Goal: Task Accomplishment & Management: Use online tool/utility

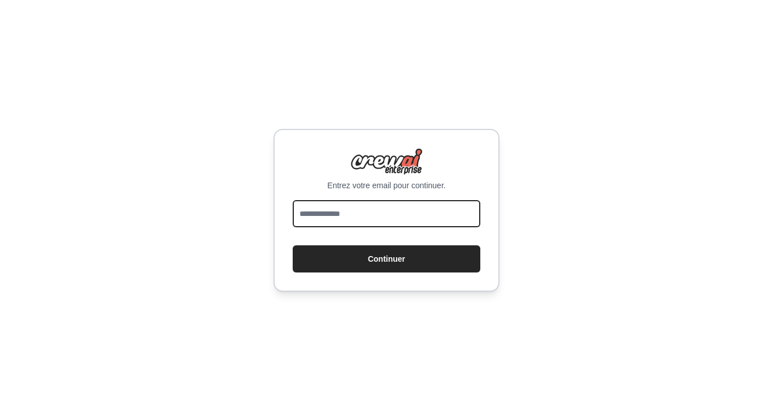
click at [373, 216] on input "email" at bounding box center [387, 213] width 188 height 27
type input "**********"
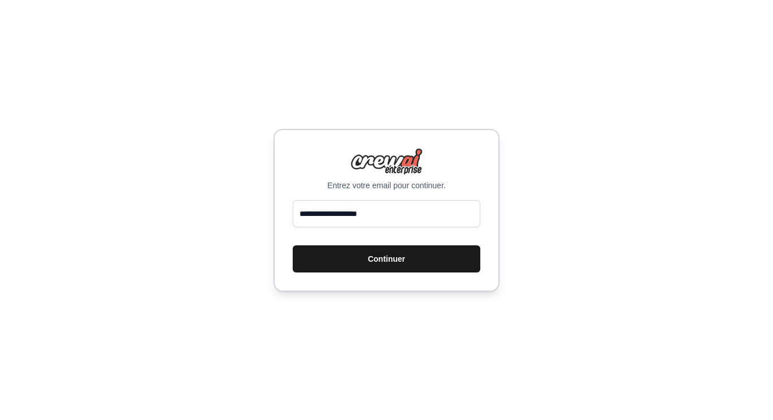
click at [369, 261] on font "Continuer" at bounding box center [386, 258] width 37 height 9
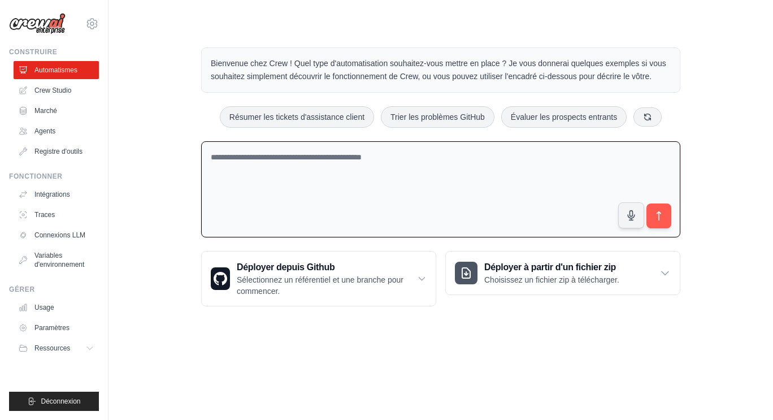
click at [316, 164] on textarea at bounding box center [440, 189] width 479 height 97
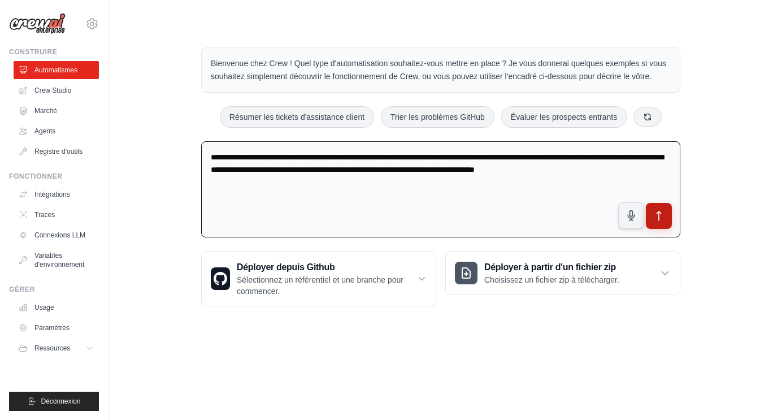
type textarea "**********"
click at [658, 224] on button "submit" at bounding box center [659, 216] width 26 height 26
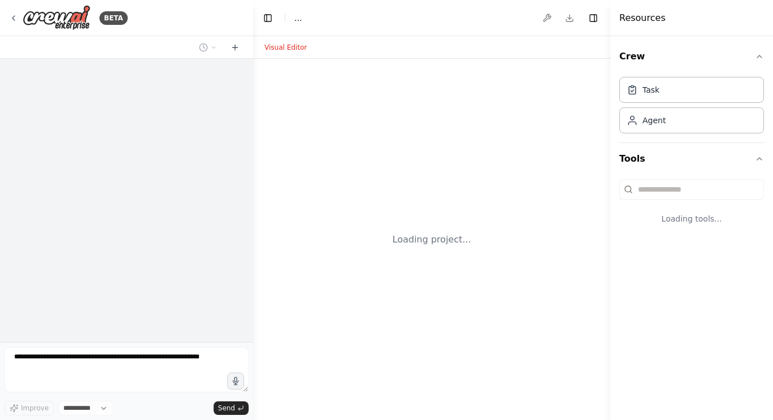
select select "****"
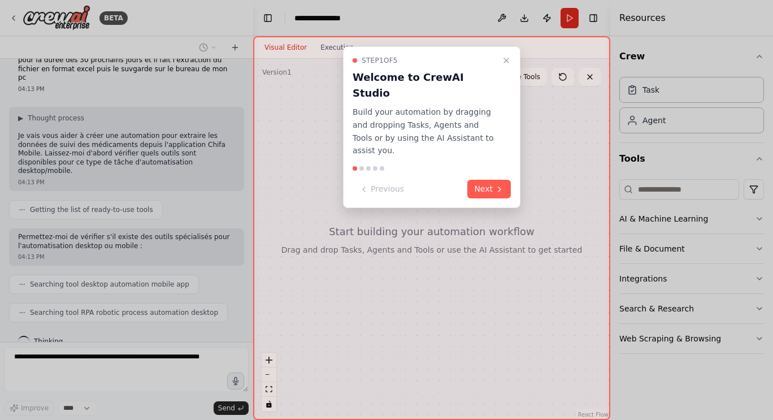
scroll to position [62, 0]
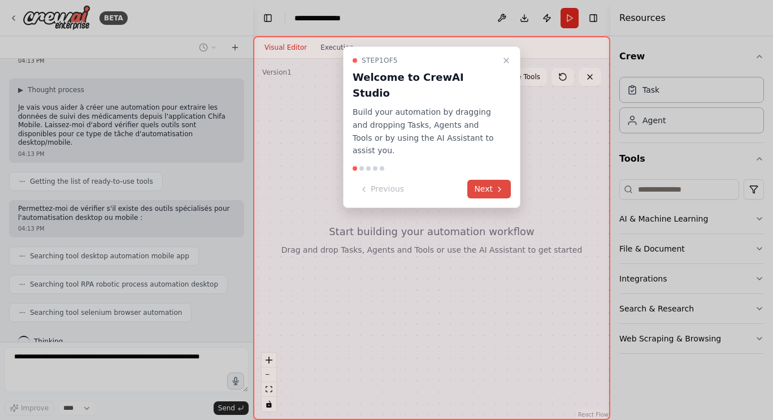
click at [506, 180] on button "Next" at bounding box center [489, 189] width 44 height 19
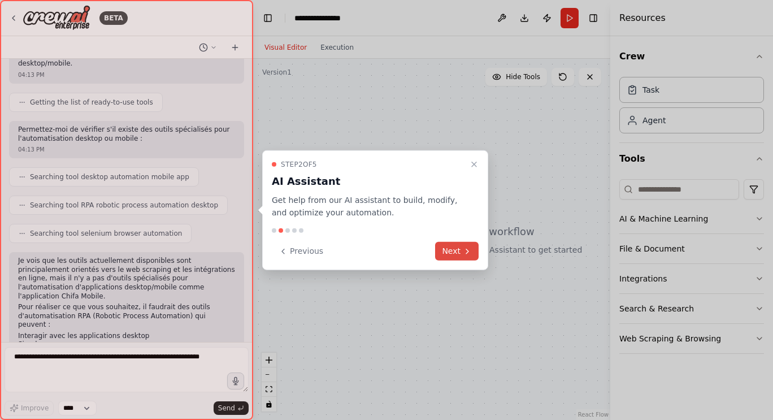
click at [453, 253] on button "Next" at bounding box center [457, 251] width 44 height 19
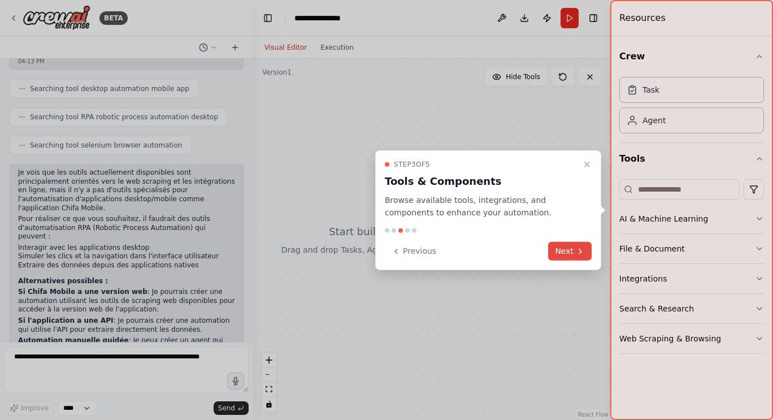
click at [566, 258] on button "Next" at bounding box center [570, 251] width 44 height 19
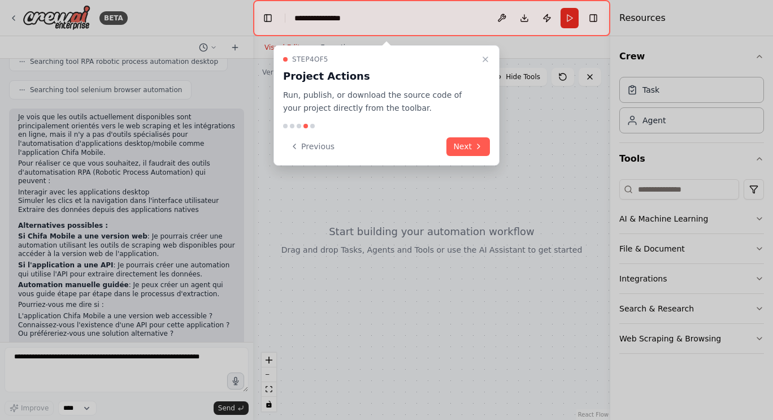
scroll to position [294, 0]
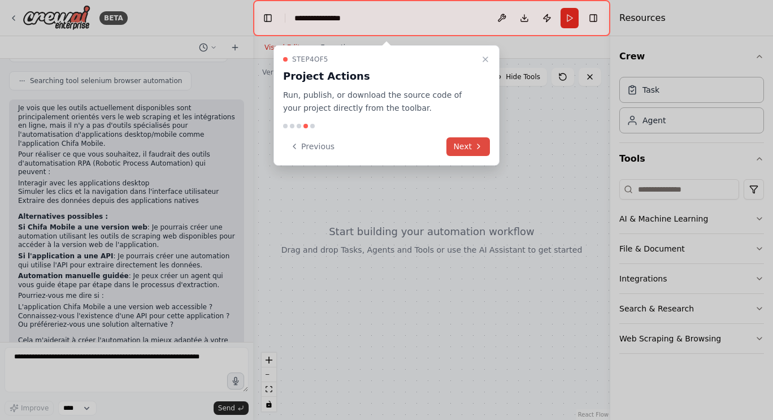
click at [476, 153] on button "Next" at bounding box center [468, 146] width 44 height 19
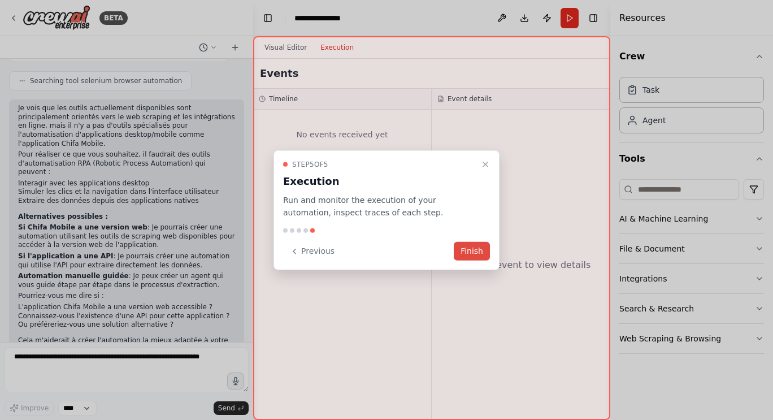
click at [480, 255] on button "Finish" at bounding box center [472, 251] width 36 height 19
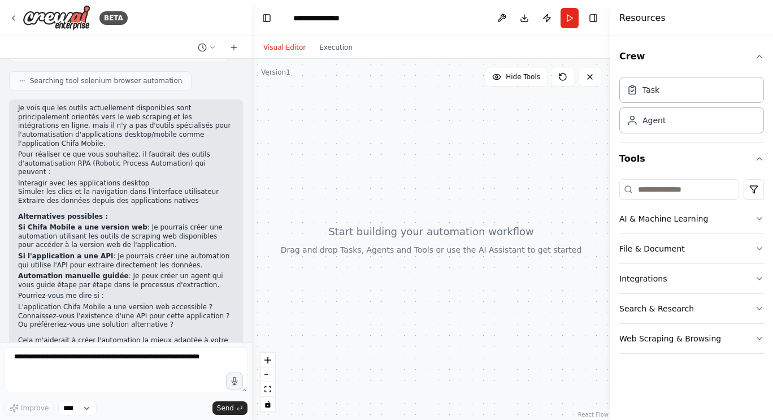
drag, startPoint x: 252, startPoint y: 216, endPoint x: 251, endPoint y: 201, distance: 14.7
click at [251, 201] on div "BETA je souhaite que lagent ia va sur le bureau de mon pc et ouvre l'applicatio…" at bounding box center [386, 210] width 773 height 420
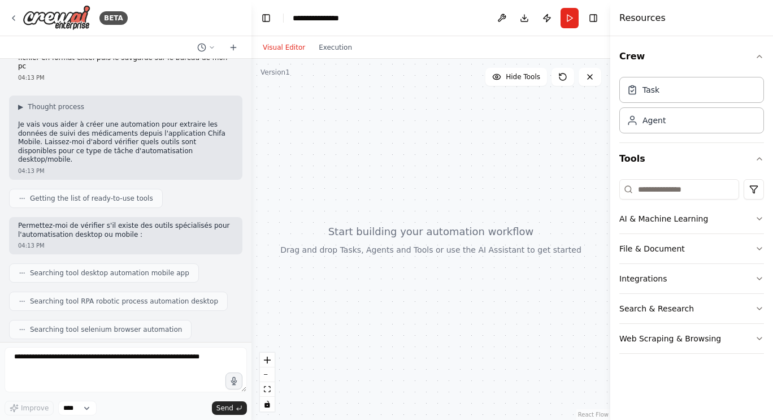
click at [251, 344] on div "BETA je souhaite que lagent ia va sur le bureau de mon pc et ouvre l'applicatio…" at bounding box center [386, 210] width 773 height 420
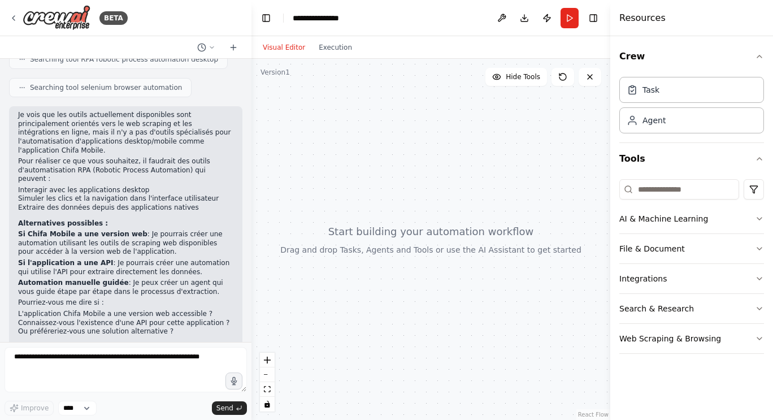
scroll to position [294, 0]
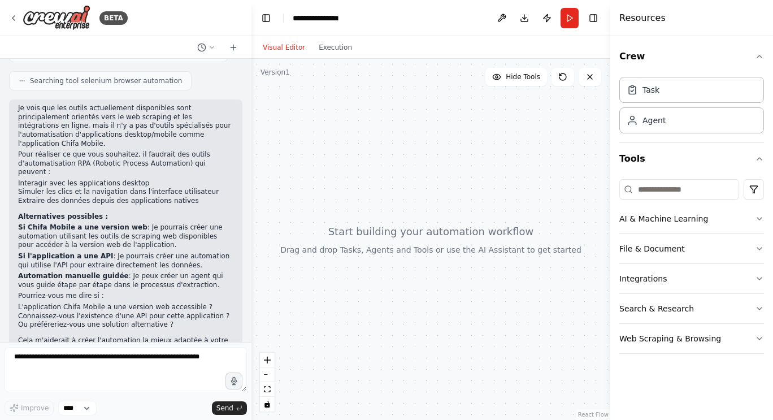
click at [416, 189] on div at bounding box center [430, 239] width 359 height 361
click at [421, 346] on div at bounding box center [430, 239] width 359 height 361
click at [648, 84] on div "Task" at bounding box center [650, 89] width 17 height 11
click at [637, 89] on icon at bounding box center [632, 89] width 11 height 11
click at [286, 74] on div "Version 1" at bounding box center [274, 72] width 29 height 9
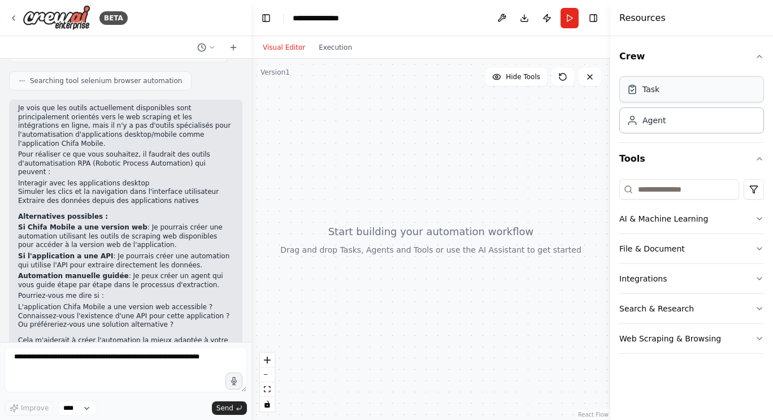
click at [640, 94] on div "Task" at bounding box center [643, 89] width 33 height 11
click at [646, 121] on div "Agent" at bounding box center [653, 119] width 23 height 11
click at [365, 171] on div at bounding box center [430, 239] width 359 height 361
click at [383, 228] on div at bounding box center [430, 239] width 359 height 361
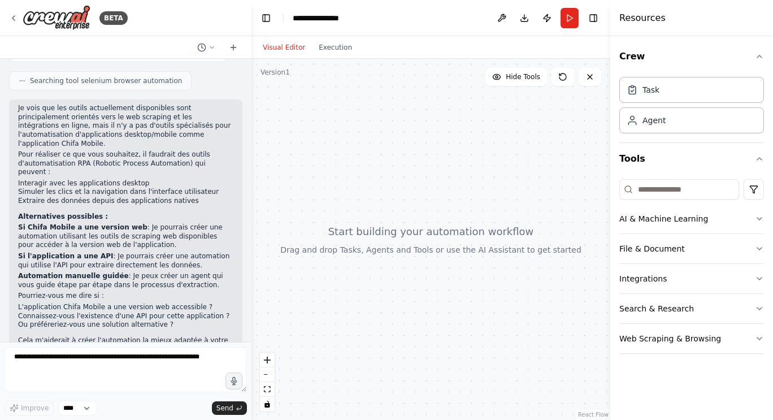
click at [383, 228] on div at bounding box center [430, 239] width 359 height 361
click at [759, 220] on icon "button" at bounding box center [759, 219] width 5 height 2
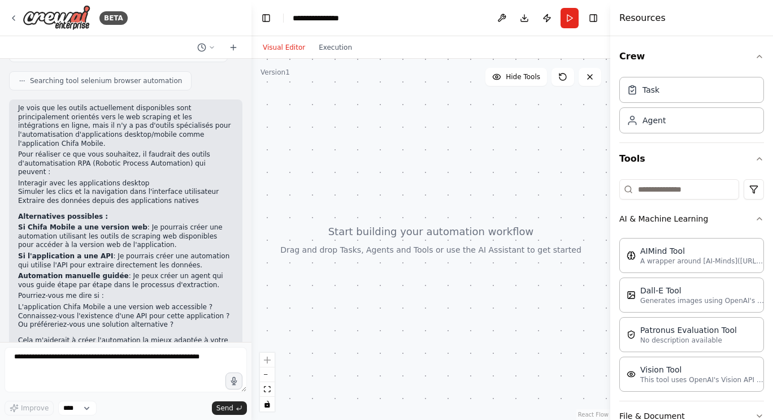
click at [468, 240] on div at bounding box center [430, 239] width 359 height 361
click at [218, 252] on p "Si l'application a une API : Je pourrais créer une automation qui utilise l'API…" at bounding box center [125, 261] width 215 height 18
click at [77, 358] on textarea at bounding box center [126, 369] width 242 height 45
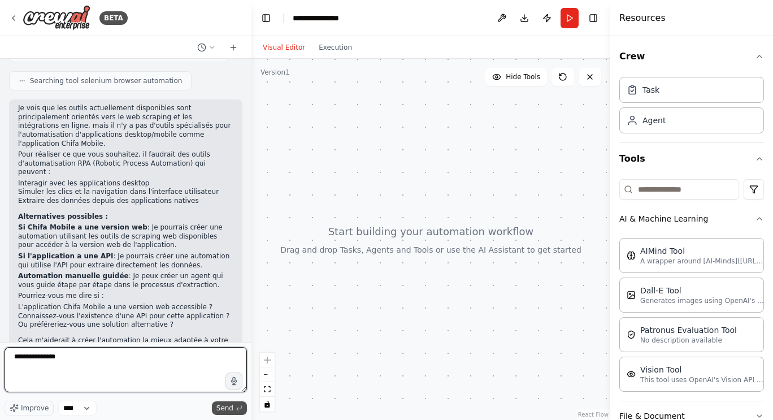
type textarea "**********"
click at [225, 405] on span "Send" at bounding box center [224, 407] width 17 height 9
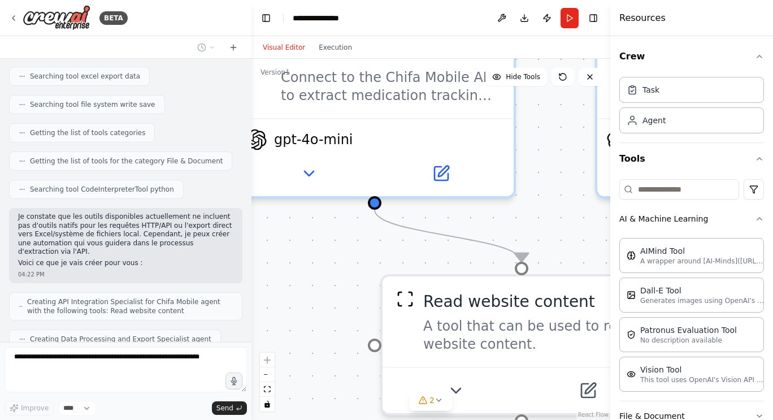
scroll to position [784, 0]
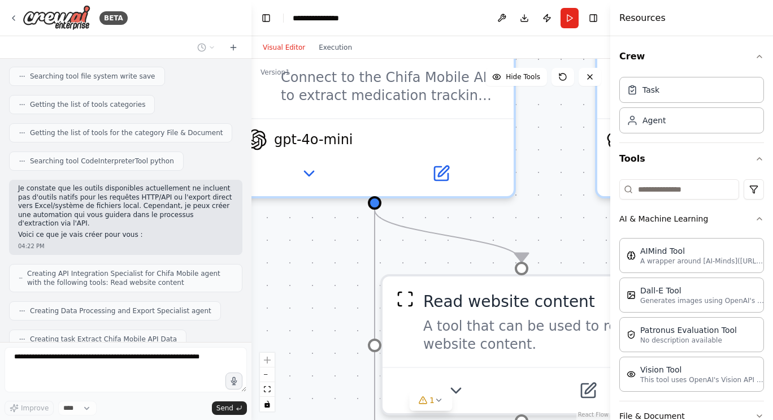
click at [274, 44] on button "Visual Editor" at bounding box center [284, 48] width 56 height 14
click at [278, 44] on button "Visual Editor" at bounding box center [284, 48] width 56 height 14
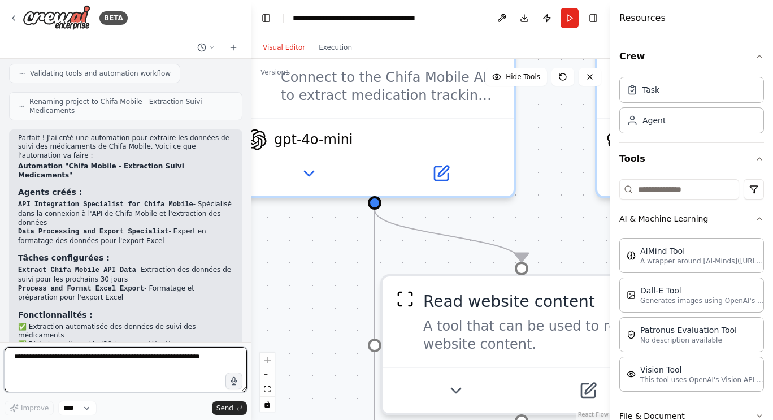
scroll to position [1089, 0]
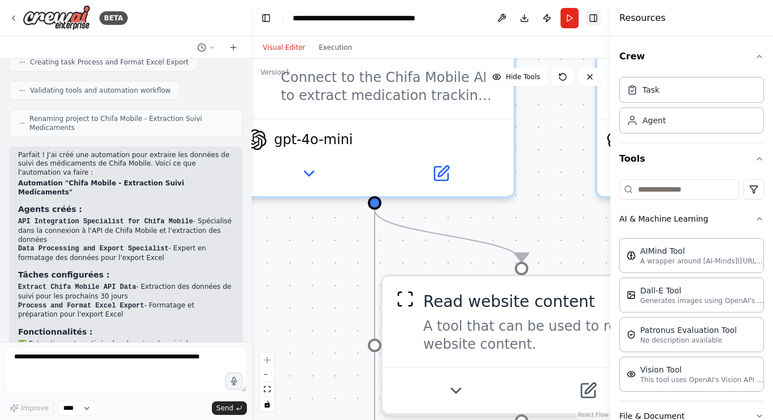
click at [594, 18] on button "Toggle Right Sidebar" at bounding box center [593, 18] width 16 height 16
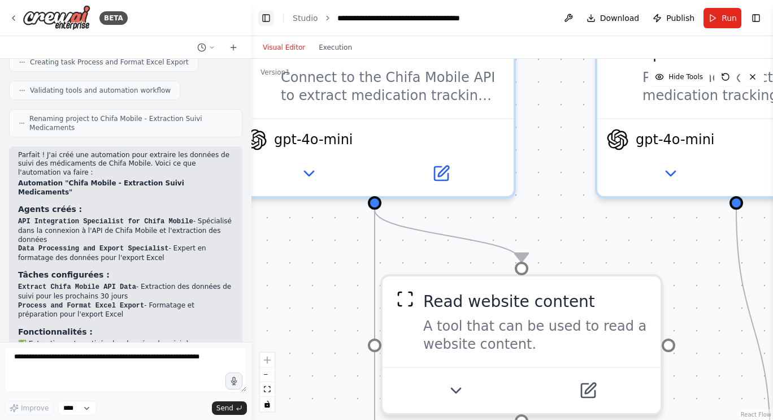
click at [268, 16] on button "Toggle Left Sidebar" at bounding box center [266, 18] width 16 height 16
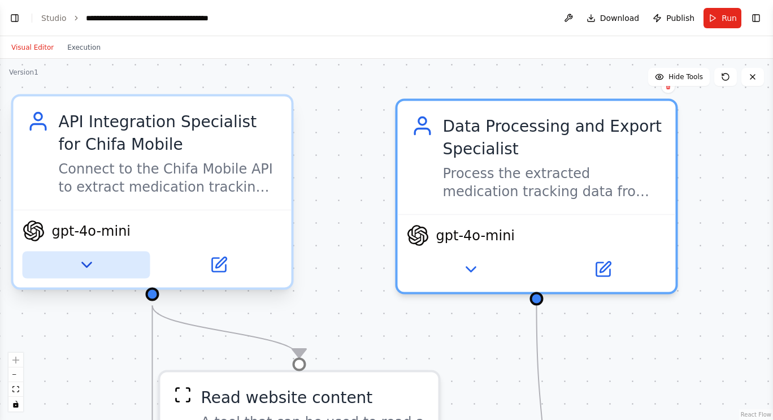
click at [89, 266] on icon at bounding box center [86, 265] width 18 height 18
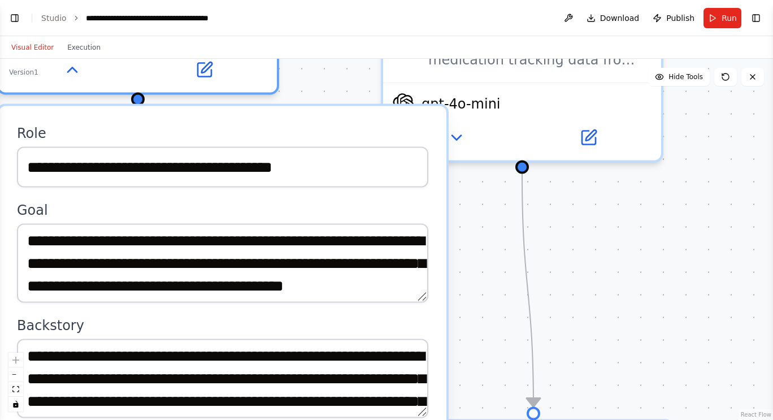
click at [481, 370] on div ".deletable-edge-delete-btn { width: 20px; height: 20px; border: 0px solid #ffff…" at bounding box center [386, 239] width 773 height 361
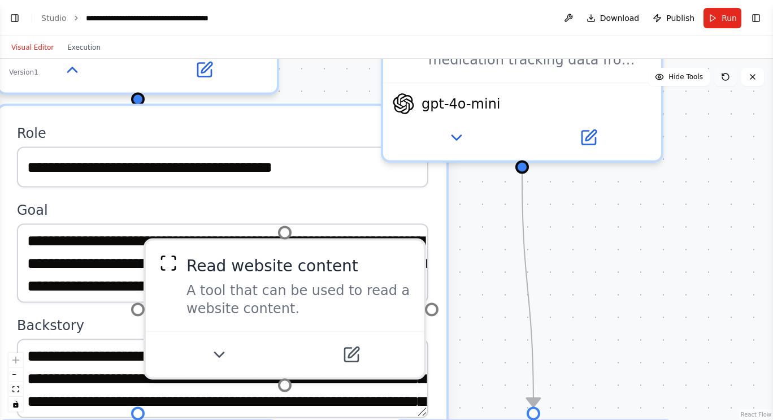
click at [725, 81] on button at bounding box center [725, 77] width 23 height 18
click at [720, 87] on div ".deletable-edge-delete-btn { width: 20px; height: 20px; border: 0px solid #ffff…" at bounding box center [386, 239] width 773 height 361
click at [728, 23] on span "Run" at bounding box center [729, 17] width 15 height 11
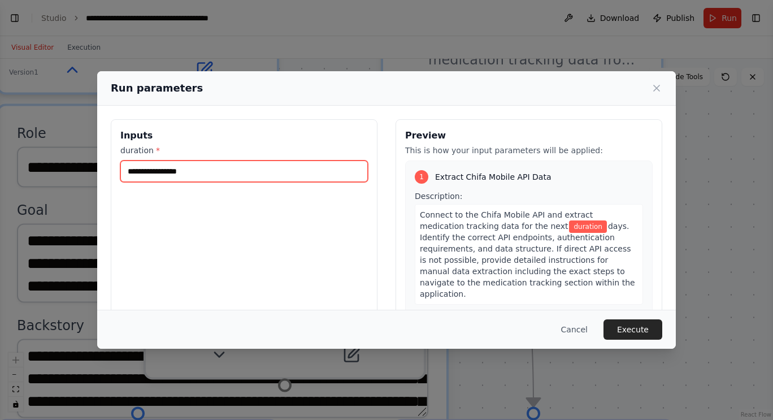
click at [266, 171] on input "duration *" at bounding box center [243, 170] width 247 height 21
type input "*"
type input "**"
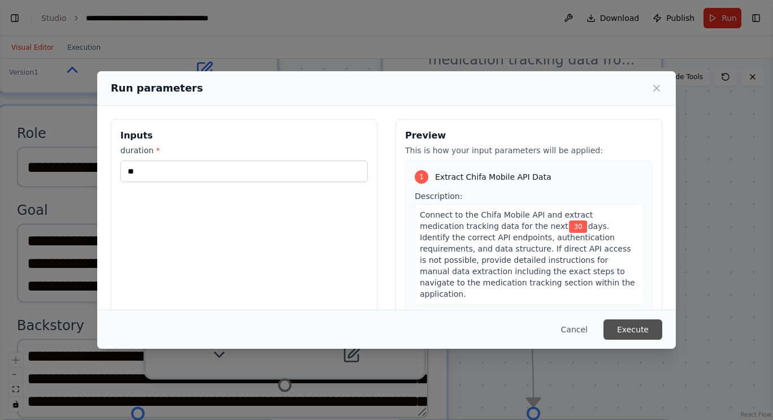
click at [637, 324] on button "Execute" at bounding box center [632, 329] width 59 height 20
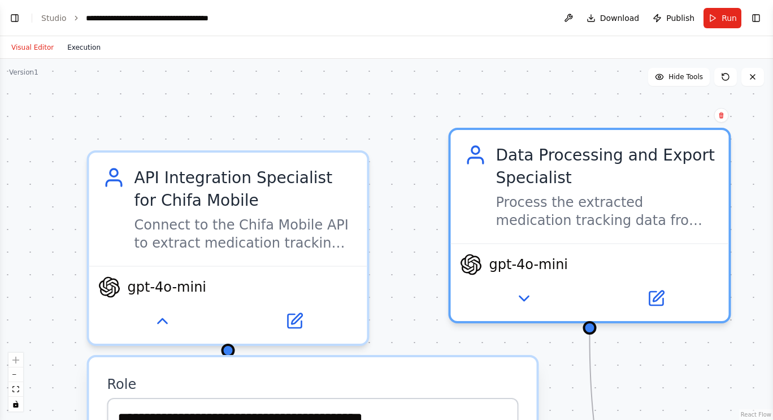
click at [77, 46] on button "Execution" at bounding box center [83, 48] width 47 height 14
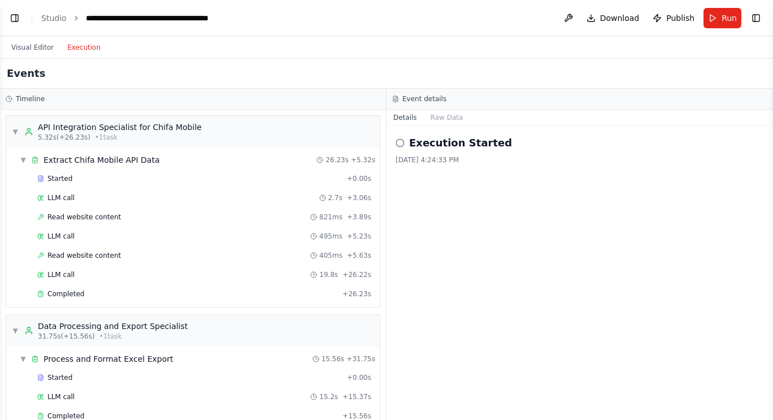
click at [424, 145] on h2 "Execution Started" at bounding box center [460, 143] width 103 height 16
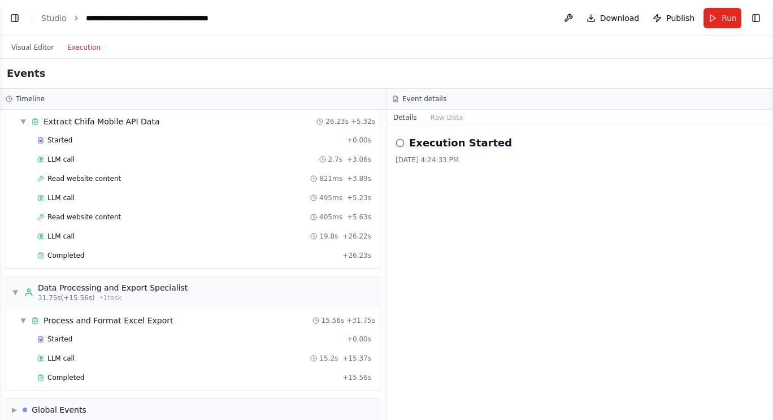
scroll to position [0, 0]
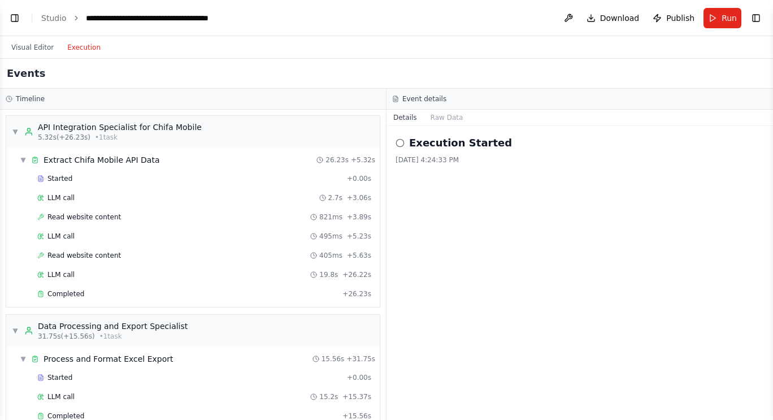
click at [402, 144] on icon at bounding box center [400, 142] width 9 height 9
click at [622, 20] on span "Download" at bounding box center [620, 17] width 40 height 11
click at [331, 10] on header "**********" at bounding box center [386, 18] width 773 height 36
click at [80, 48] on button "Execution" at bounding box center [83, 48] width 47 height 14
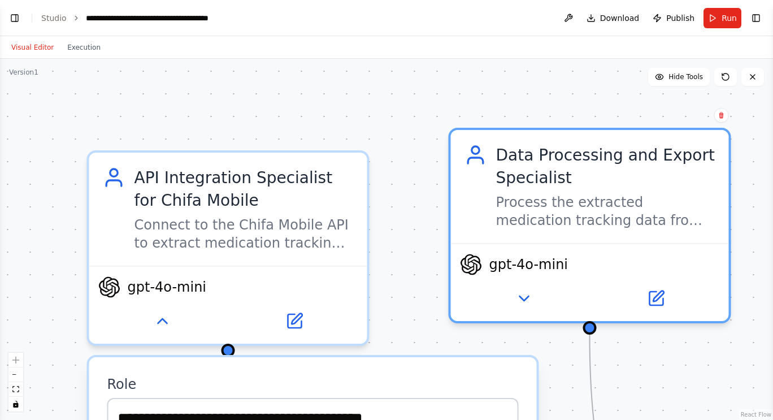
click at [44, 41] on button "Visual Editor" at bounding box center [33, 48] width 56 height 14
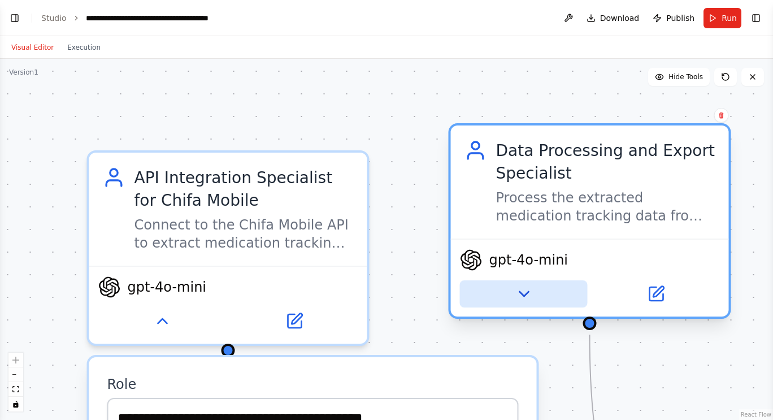
click at [529, 296] on icon at bounding box center [524, 294] width 18 height 18
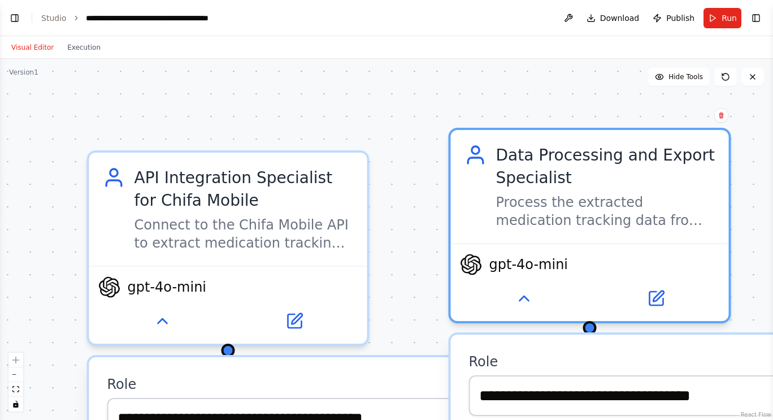
click at [754, 232] on div ".deletable-edge-delete-btn { width: 20px; height: 20px; border: 0px solid #ffff…" at bounding box center [386, 239] width 773 height 361
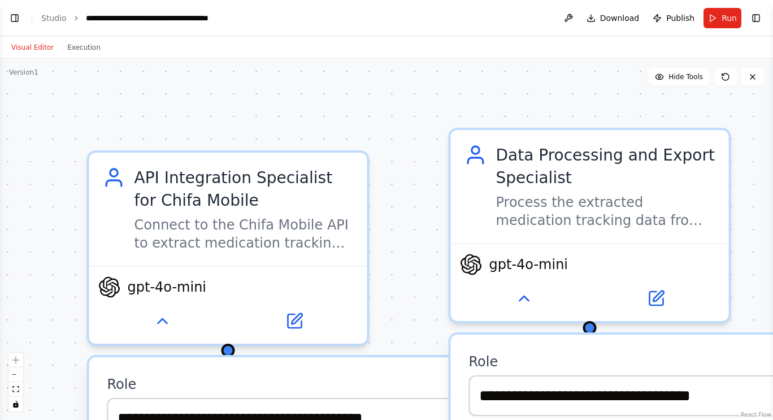
click at [759, 324] on div ".deletable-edge-delete-btn { width: 20px; height: 20px; border: 0px solid #ffff…" at bounding box center [386, 239] width 773 height 361
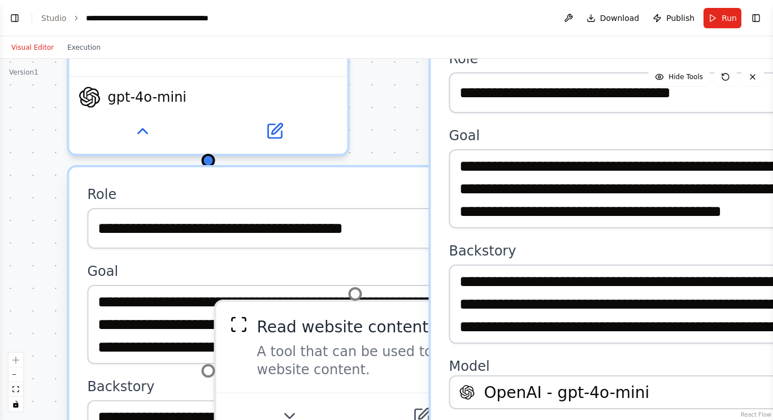
scroll to position [32, 0]
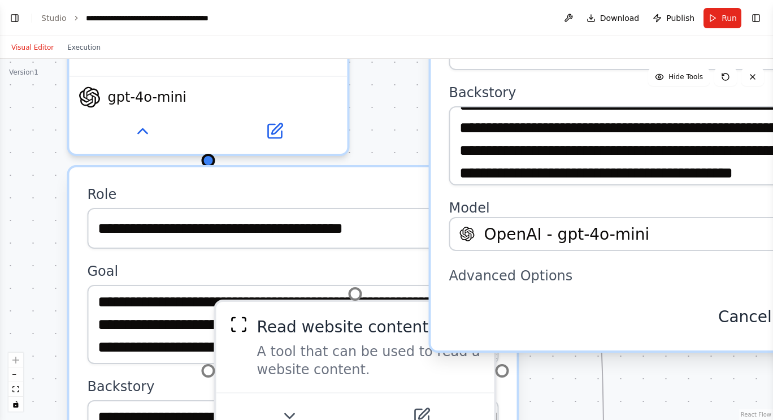
click at [746, 319] on button "Cancel" at bounding box center [745, 317] width 81 height 32
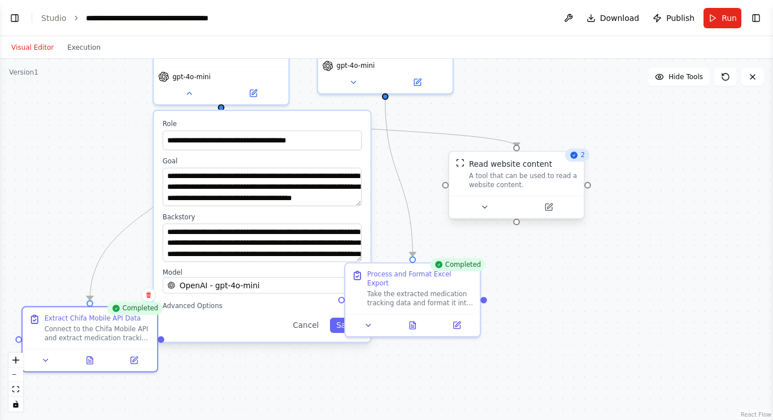
click at [541, 175] on div "A tool that can be used to read a website content." at bounding box center [523, 180] width 108 height 18
click at [484, 207] on icon at bounding box center [485, 207] width 5 height 2
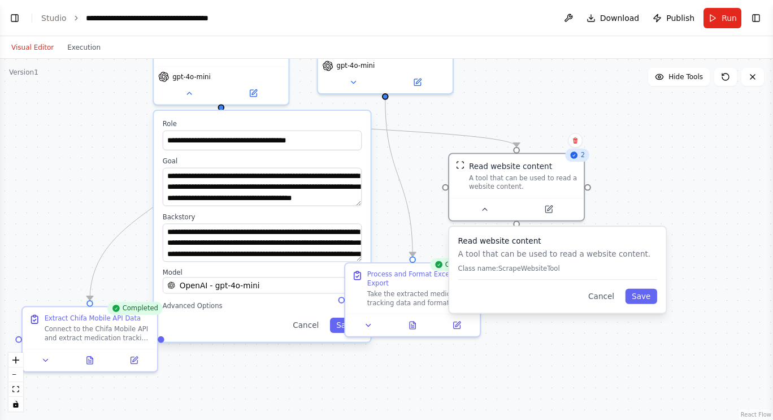
click at [667, 208] on div ".deletable-edge-delete-btn { width: 20px; height: 20px; border: 0px solid #ffff…" at bounding box center [386, 239] width 773 height 361
click at [607, 299] on button "Cancel" at bounding box center [601, 296] width 39 height 15
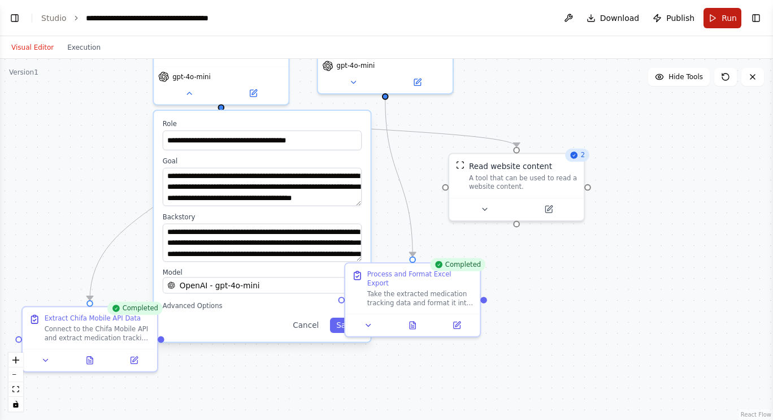
click at [718, 21] on button "Run" at bounding box center [722, 18] width 38 height 20
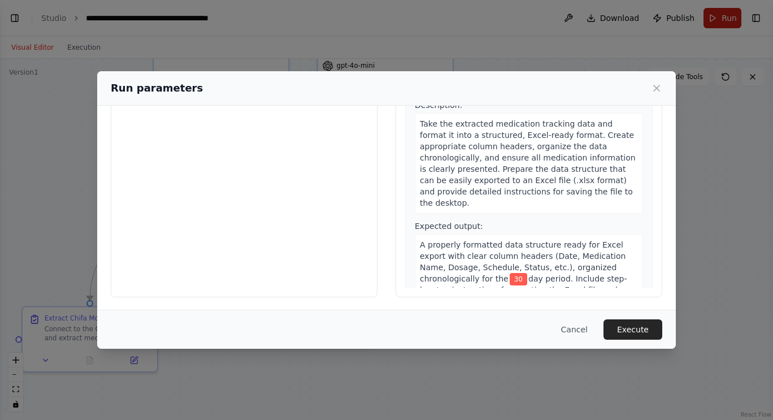
scroll to position [91, 0]
click at [510, 272] on span "30" at bounding box center [519, 278] width 18 height 12
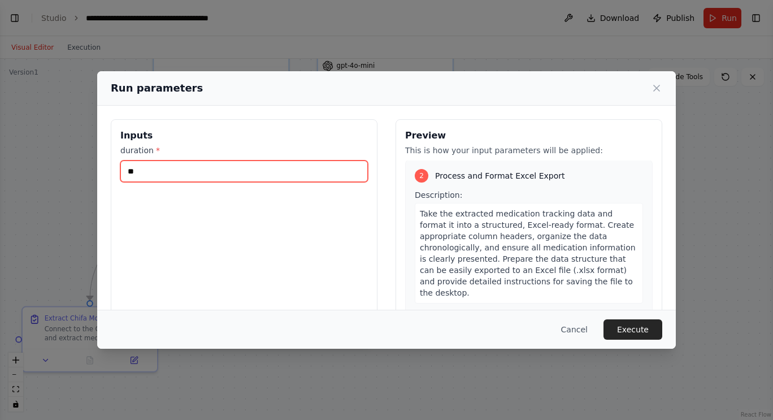
click at [140, 169] on input "**" at bounding box center [243, 170] width 247 height 21
type input "*"
type input "**"
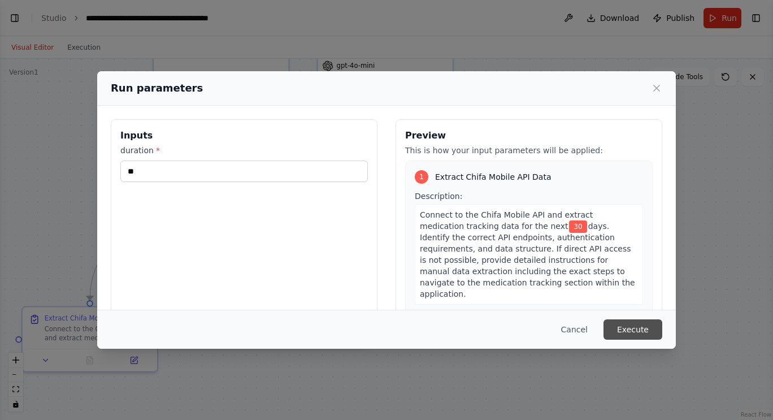
click at [635, 327] on button "Execute" at bounding box center [632, 329] width 59 height 20
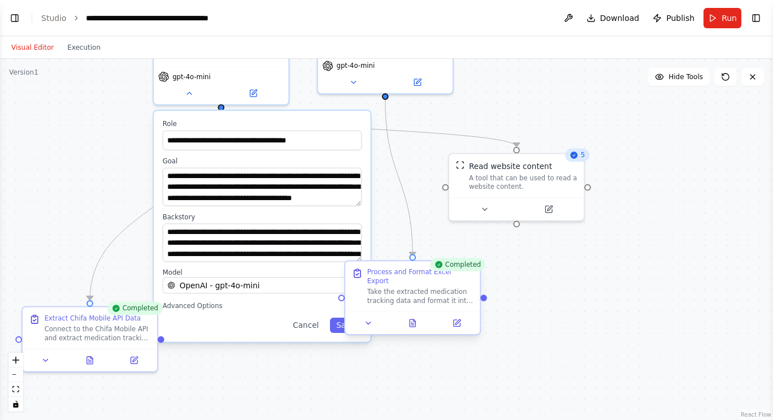
click at [414, 321] on div at bounding box center [412, 322] width 134 height 23
click at [409, 319] on icon at bounding box center [412, 323] width 8 height 8
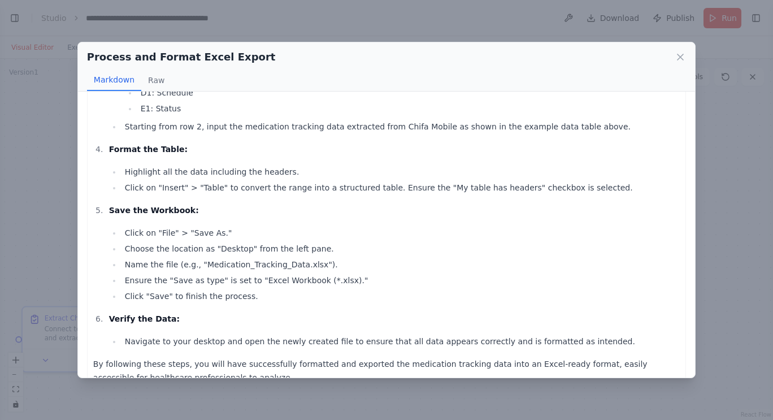
scroll to position [531, 0]
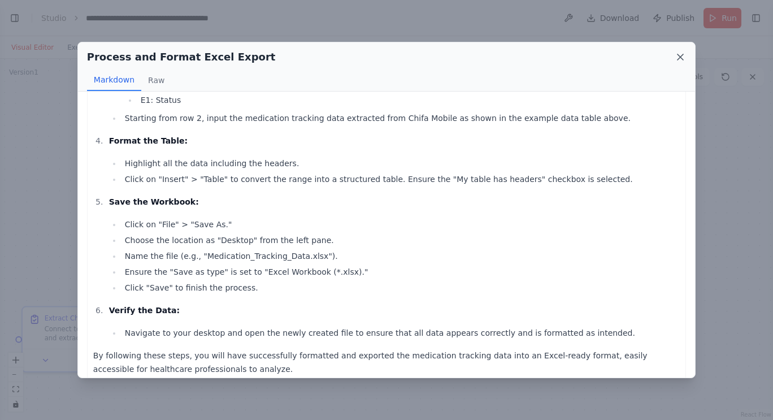
click at [683, 60] on icon at bounding box center [680, 57] width 6 height 6
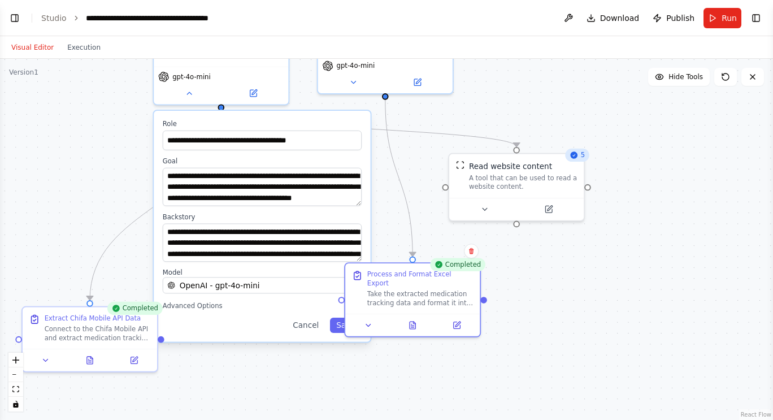
click at [29, 50] on button "Visual Editor" at bounding box center [33, 48] width 56 height 14
click at [16, 21] on button "Toggle Left Sidebar" at bounding box center [15, 18] width 16 height 16
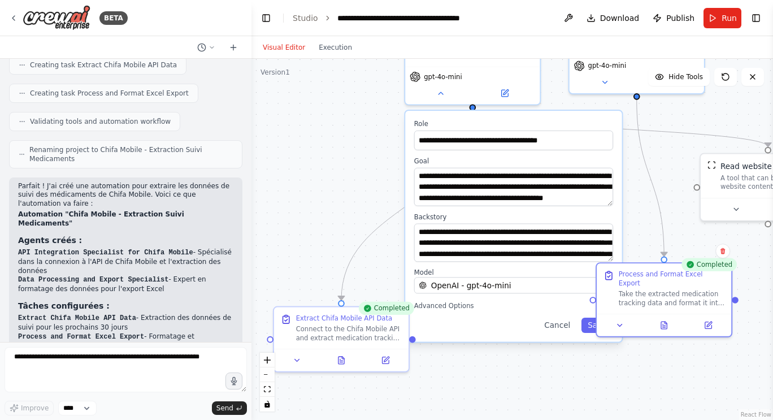
scroll to position [1057, 0]
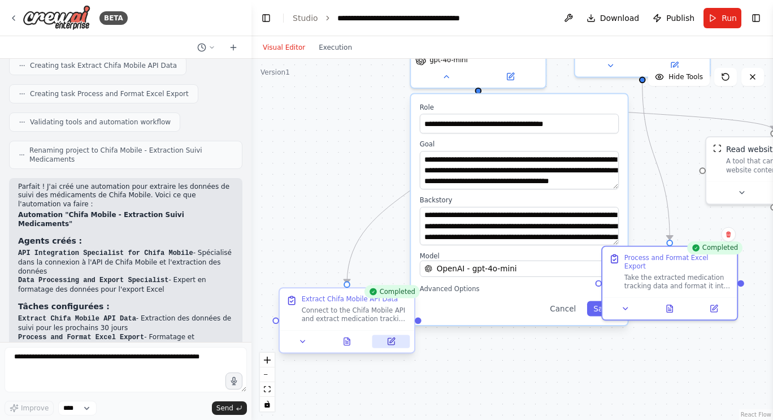
click at [391, 343] on icon at bounding box center [392, 340] width 5 height 5
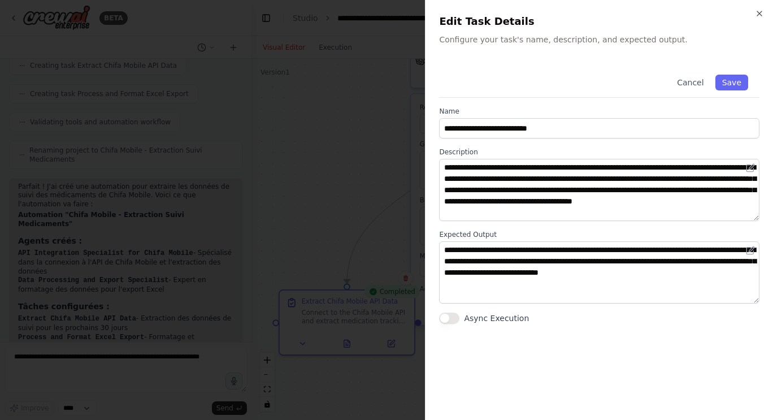
click at [450, 316] on button "Async Execution" at bounding box center [449, 317] width 20 height 11
click at [700, 84] on button "Cancel" at bounding box center [690, 83] width 40 height 16
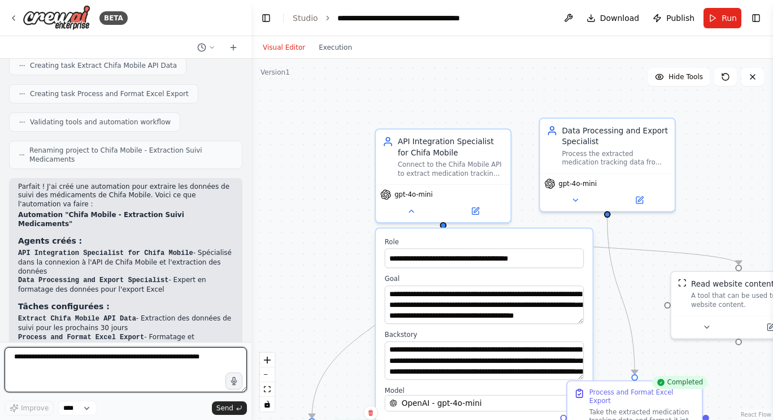
click at [162, 362] on textarea at bounding box center [126, 369] width 242 height 45
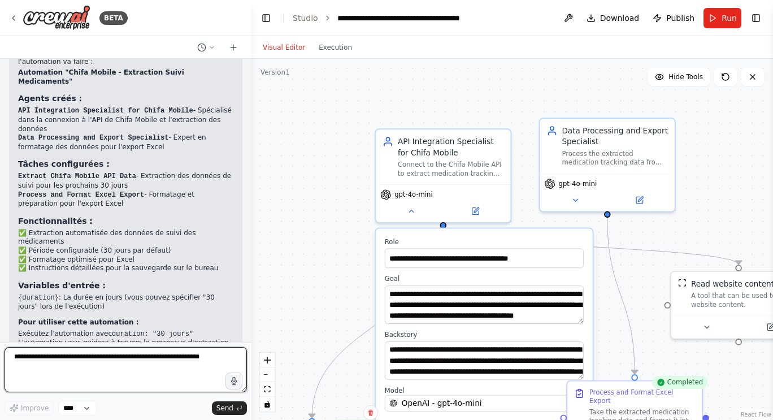
scroll to position [1202, 0]
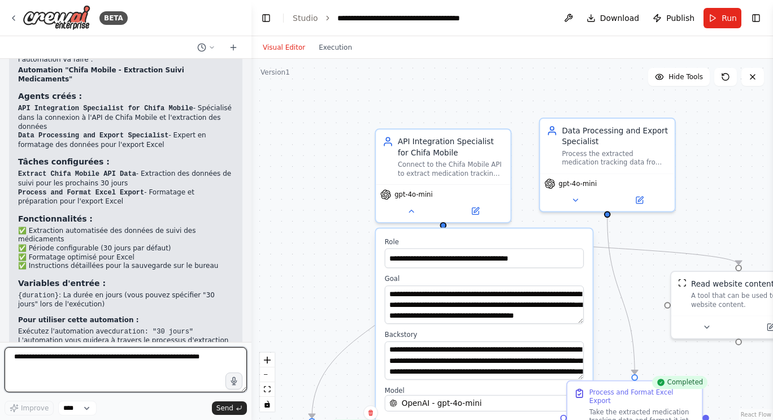
click at [125, 373] on textarea at bounding box center [126, 369] width 242 height 45
type textarea "**********"
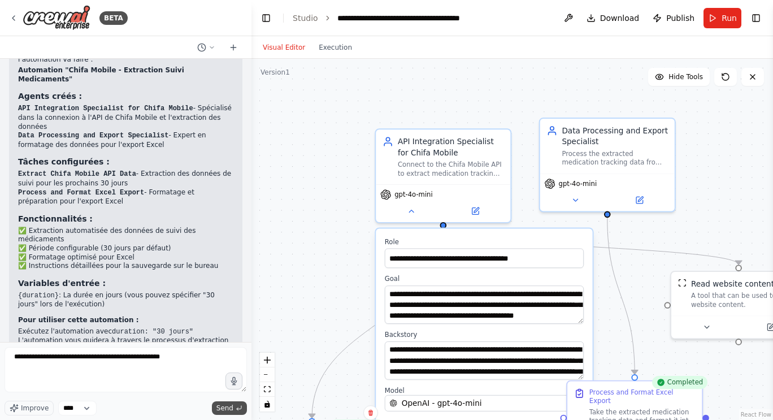
click at [228, 412] on span "Send" at bounding box center [224, 407] width 17 height 9
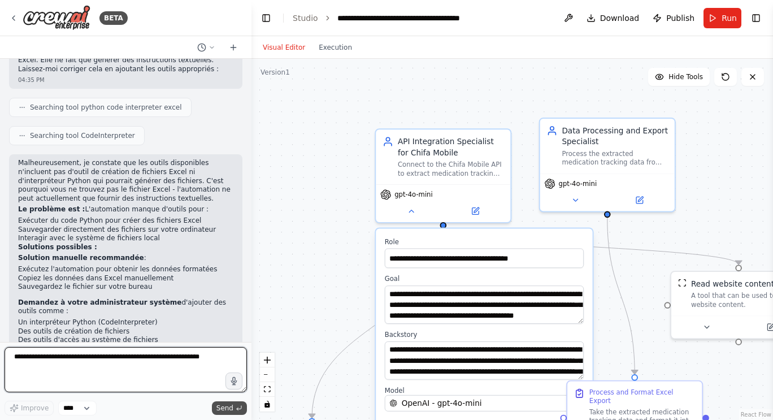
scroll to position [1731, 0]
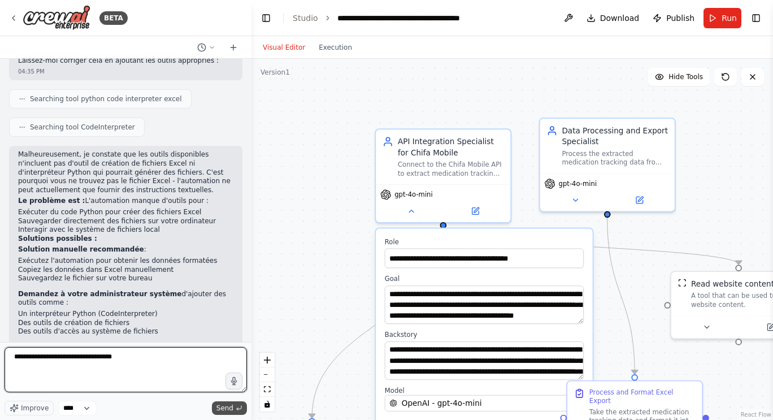
type textarea "**********"
click at [223, 403] on span "Send" at bounding box center [224, 407] width 17 height 9
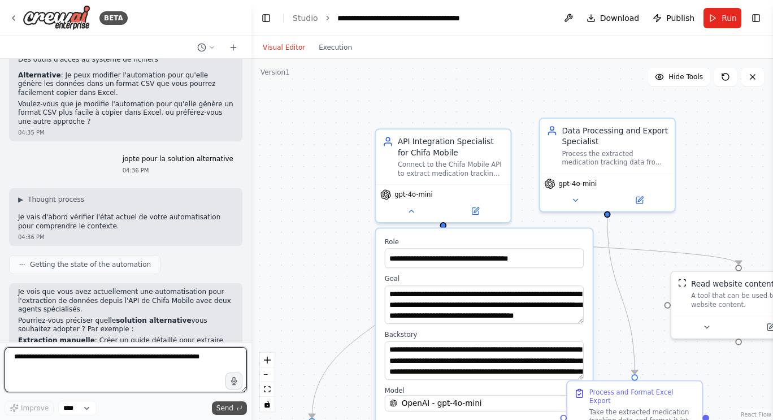
scroll to position [2012, 0]
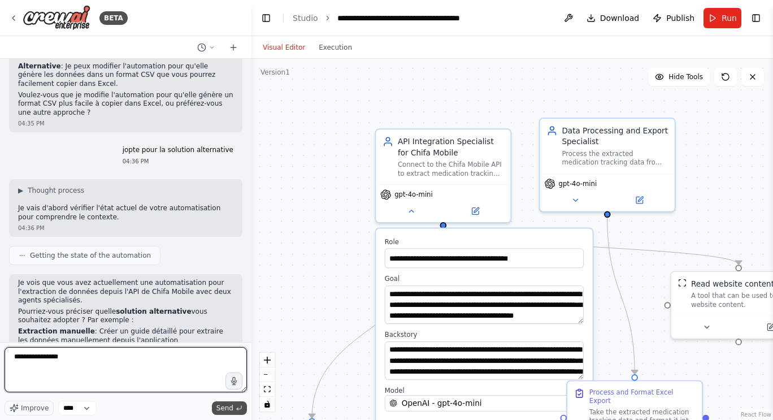
type textarea "**********"
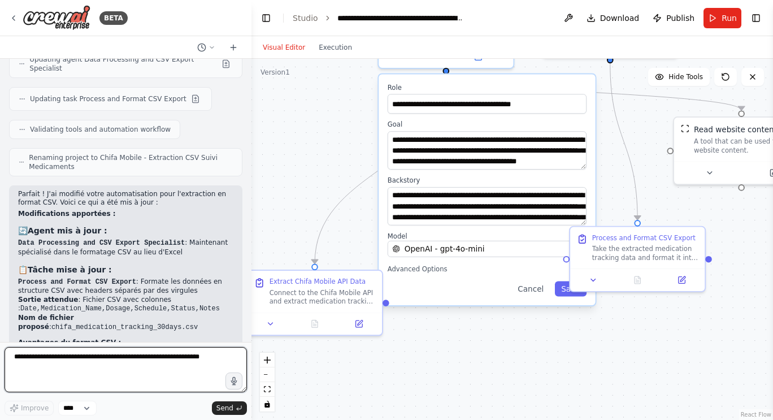
scroll to position [2544, 0]
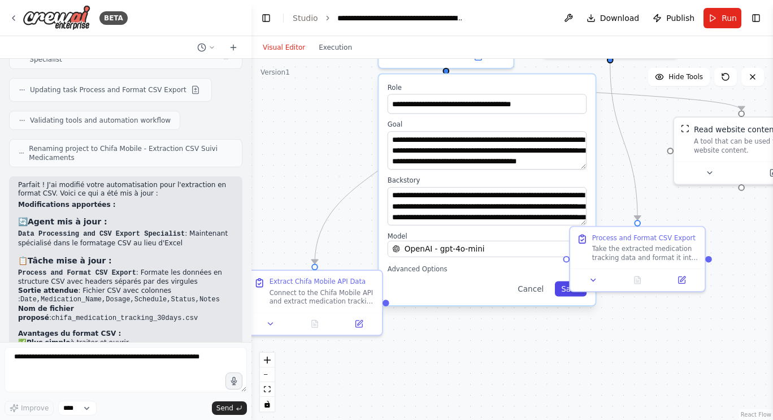
click at [566, 294] on button "Save" at bounding box center [571, 288] width 32 height 15
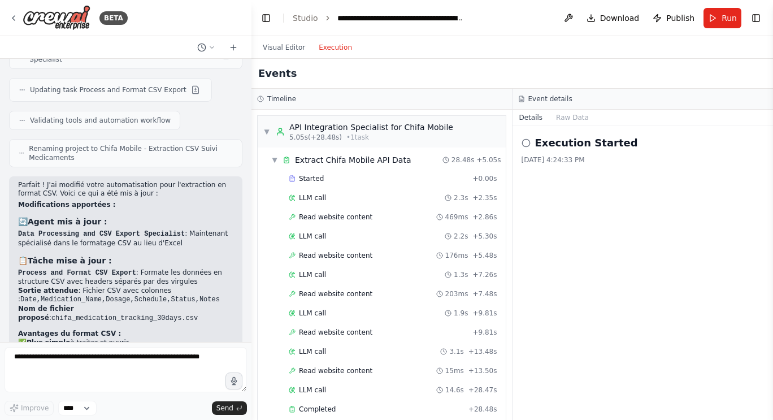
click at [332, 47] on button "Execution" at bounding box center [335, 48] width 47 height 14
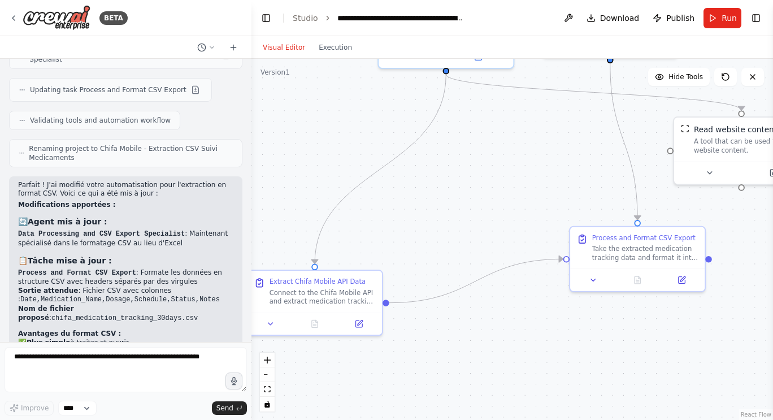
click at [280, 52] on button "Visual Editor" at bounding box center [284, 48] width 56 height 14
click at [111, 365] on textarea at bounding box center [126, 369] width 242 height 45
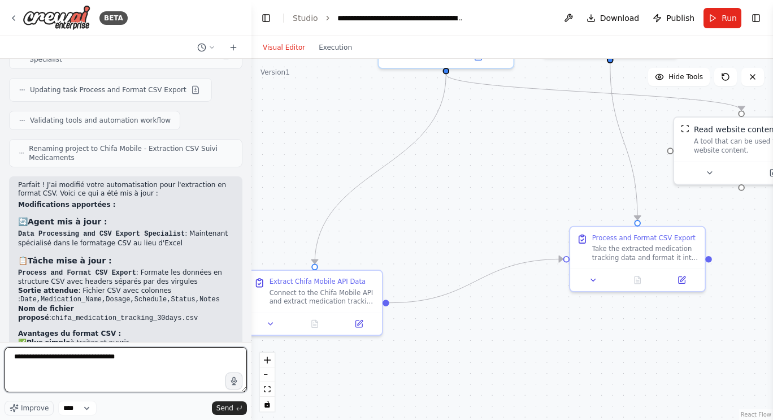
type textarea "**********"
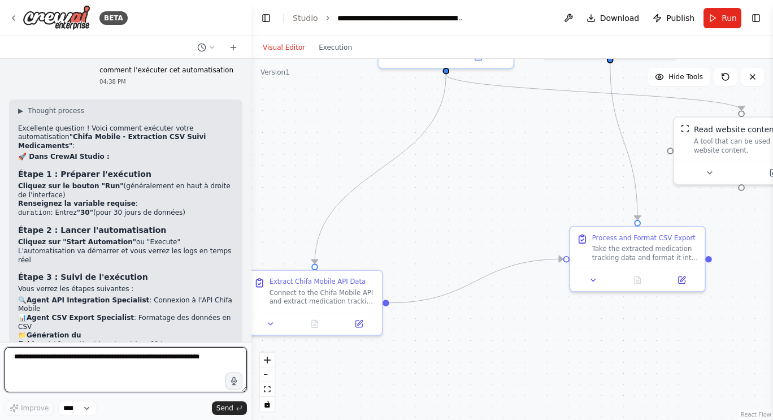
scroll to position [2927, 0]
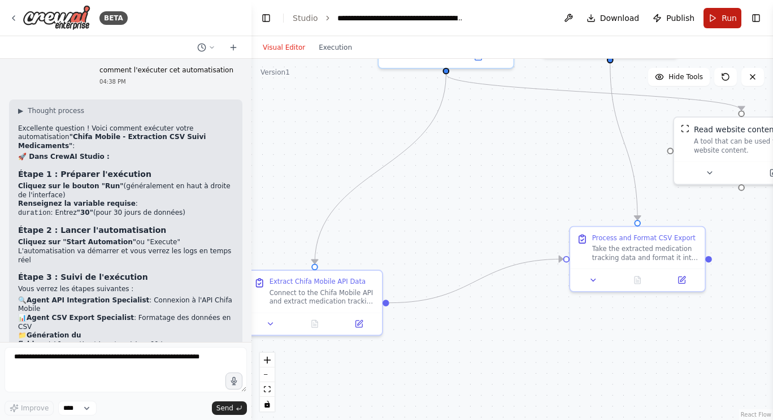
click at [723, 20] on span "Run" at bounding box center [729, 17] width 15 height 11
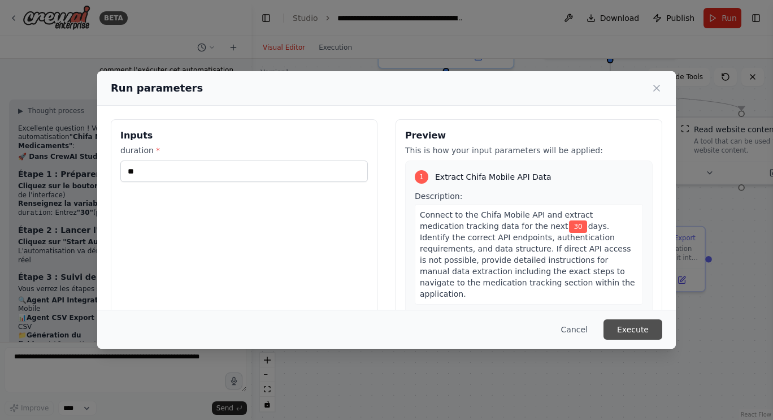
click at [627, 329] on button "Execute" at bounding box center [632, 329] width 59 height 20
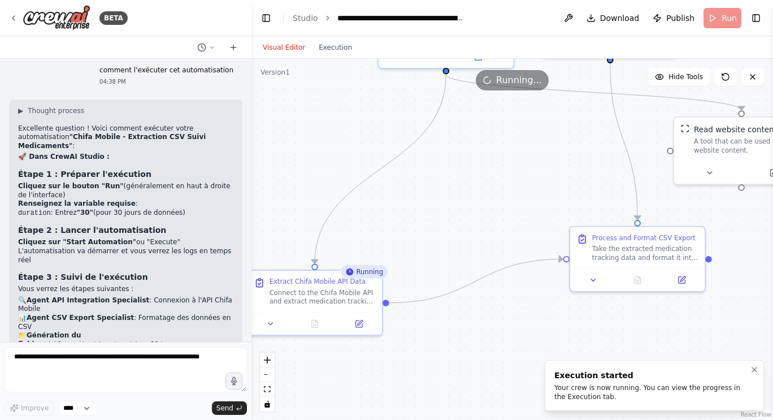
click at [627, 398] on div "Your crew is now running. You can view the progress in the Execution tab." at bounding box center [651, 392] width 195 height 18
click at [587, 393] on div "Your crew is now running. You can view the progress in the Execution tab." at bounding box center [651, 392] width 195 height 18
click at [338, 51] on button "Execution" at bounding box center [335, 48] width 47 height 14
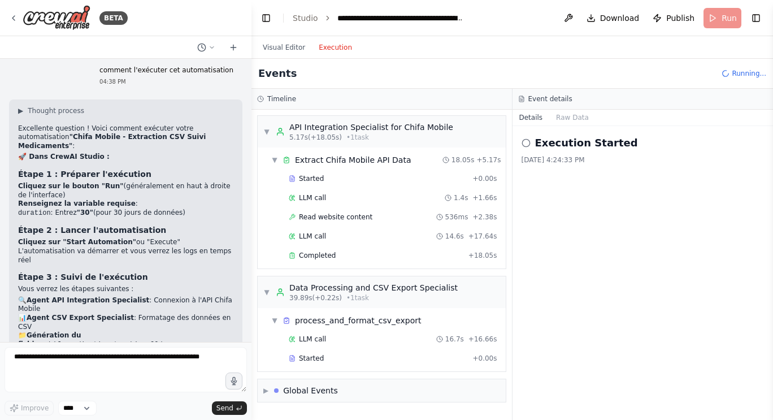
scroll to position [14, 0]
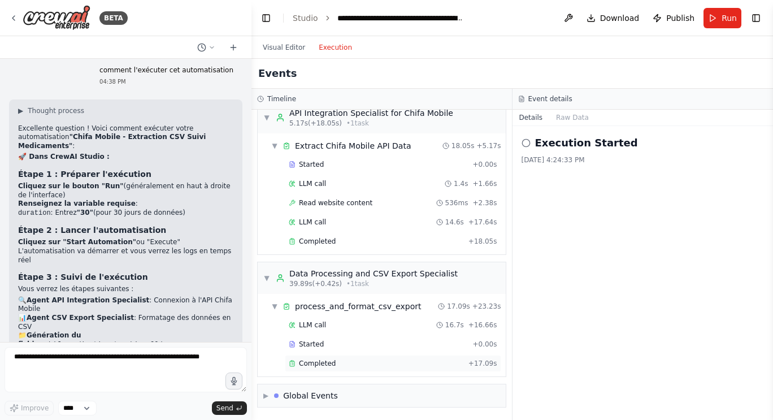
click at [369, 366] on div "Completed" at bounding box center [376, 363] width 175 height 9
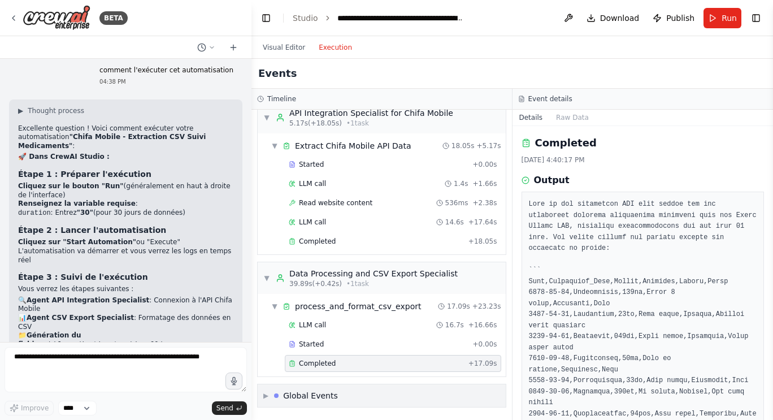
click at [390, 393] on div "▶ Global Events" at bounding box center [382, 395] width 248 height 23
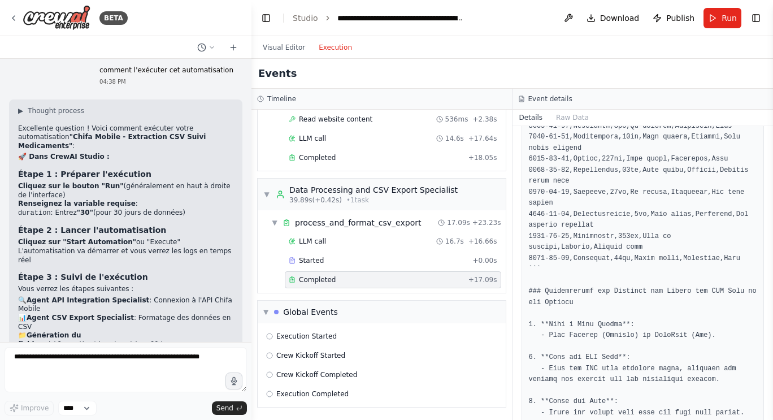
scroll to position [591, 0]
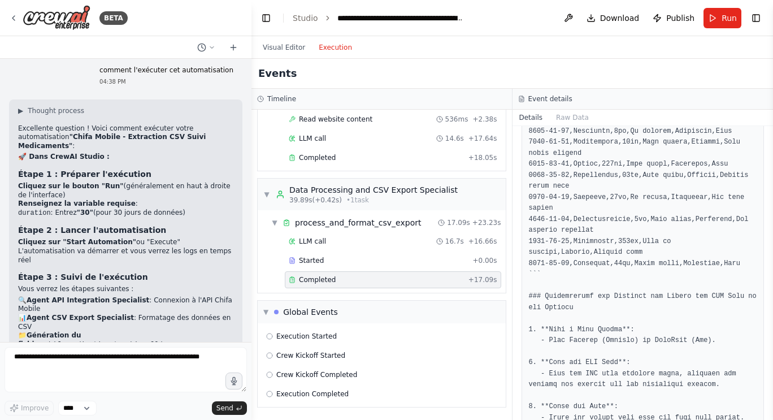
drag, startPoint x: 771, startPoint y: 286, endPoint x: 772, endPoint y: 247, distance: 39.0
click at [772, 247] on button "Toggle Sidebar" at bounding box center [772, 210] width 9 height 420
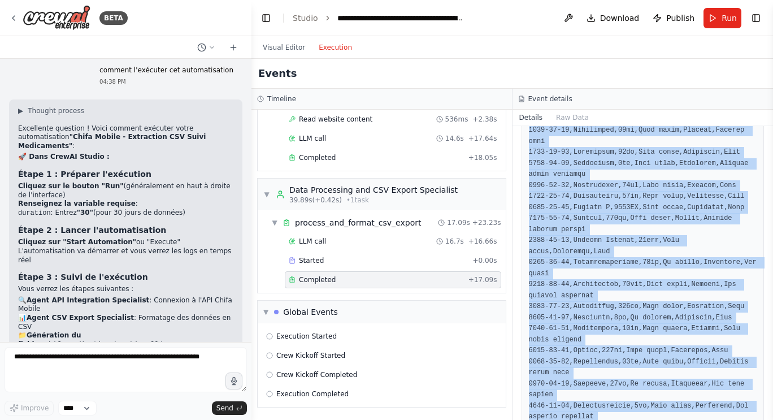
scroll to position [446, 0]
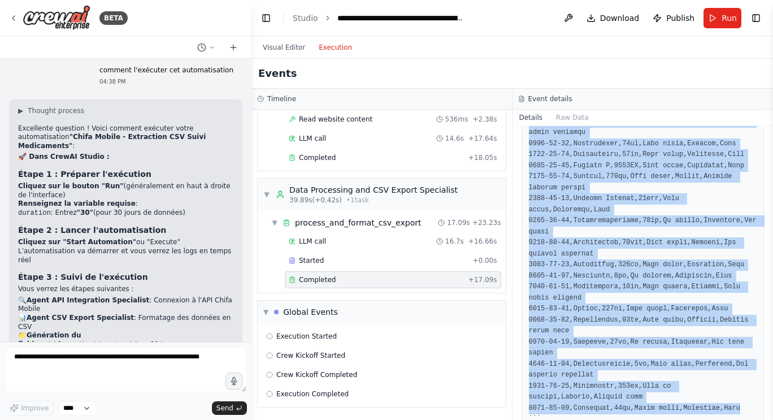
drag, startPoint x: 529, startPoint y: 271, endPoint x: 733, endPoint y: 351, distance: 218.9
click at [733, 351] on pre at bounding box center [643, 309] width 228 height 1113
copy pre "Date,Medication_Name,Dosage,Schedule,Status,Notes 2025-08-20,Amoxicillin,500mg,…"
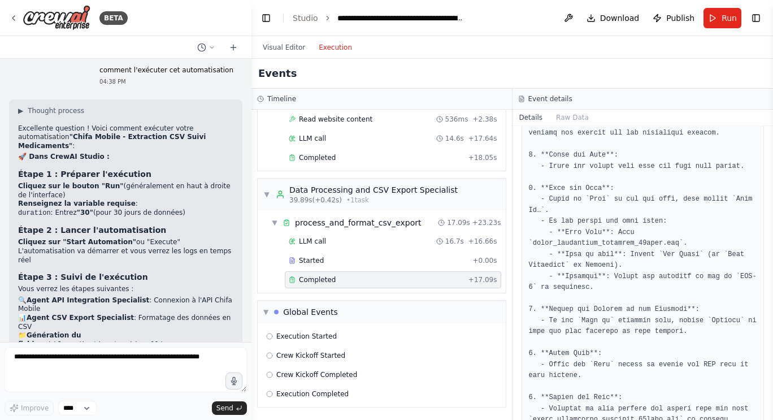
scroll to position [862, 0]
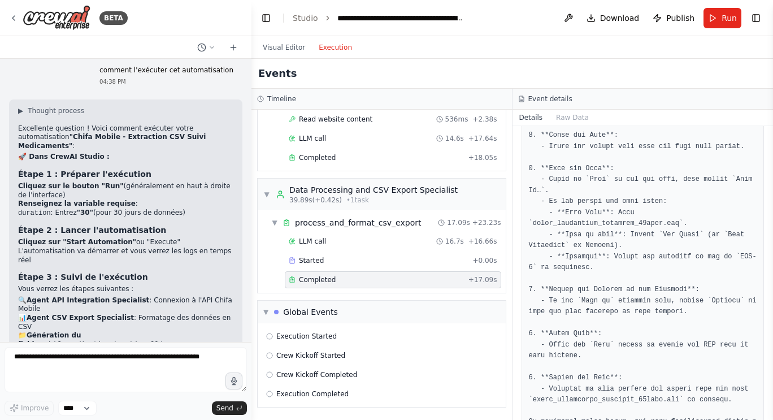
click at [770, 132] on button "Toggle Sidebar" at bounding box center [772, 210] width 9 height 420
